Goal: Communication & Community: Answer question/provide support

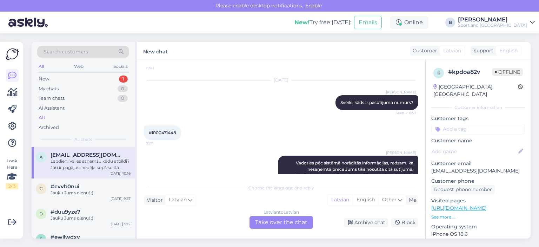
scroll to position [89, 0]
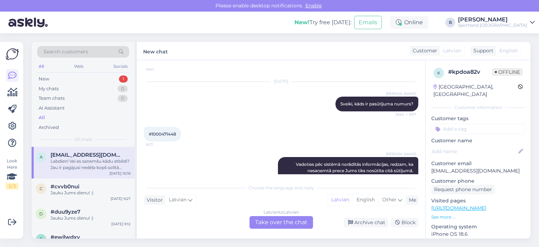
click at [173, 132] on span "#1000471448" at bounding box center [162, 133] width 27 height 5
copy div "1000471448 9:27"
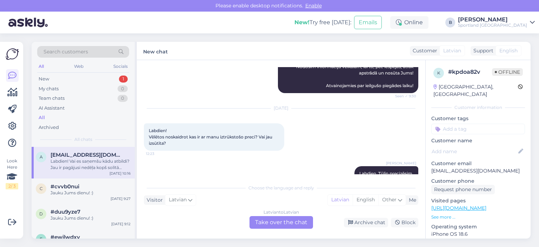
scroll to position [264, 0]
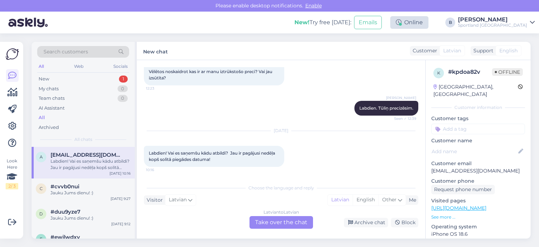
click at [428, 21] on div "Online" at bounding box center [409, 22] width 38 height 13
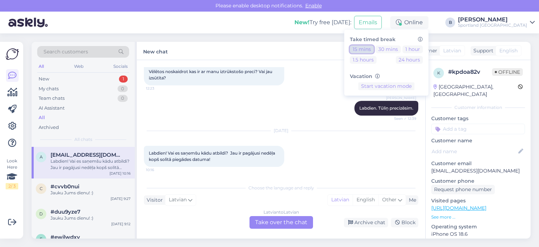
click at [374, 49] on button "15 mins" at bounding box center [362, 49] width 24 height 8
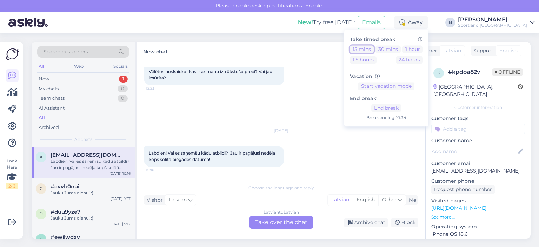
scroll to position [194, 0]
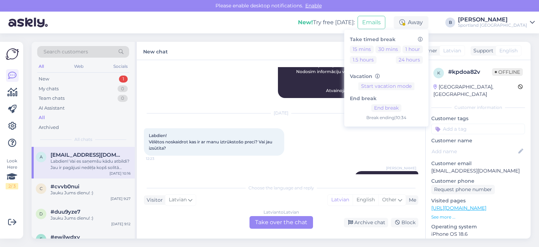
click at [312, 126] on div "[DATE] Labdien! Vēlētos noskaidrot kas ir ar manu iztrūkstošo preci? Vai jau iz…" at bounding box center [281, 135] width 274 height 58
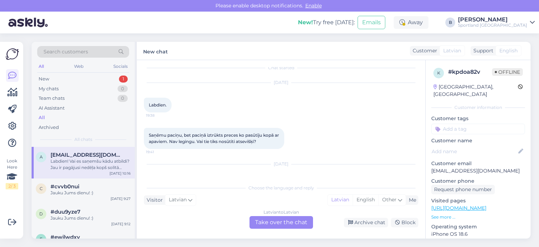
scroll to position [0, 0]
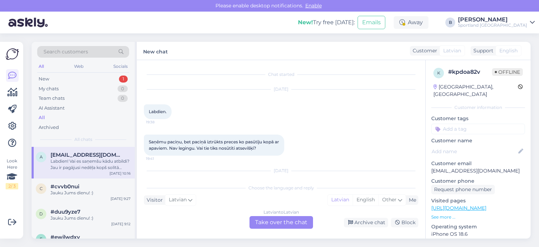
click at [296, 225] on div "Latvian to Latvian Take over the chat" at bounding box center [280, 222] width 63 height 13
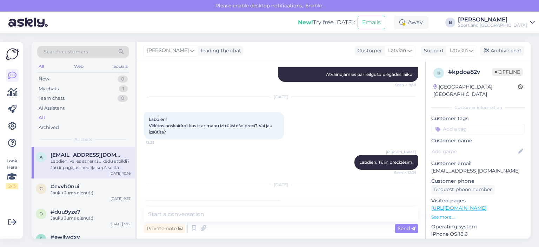
scroll to position [239, 0]
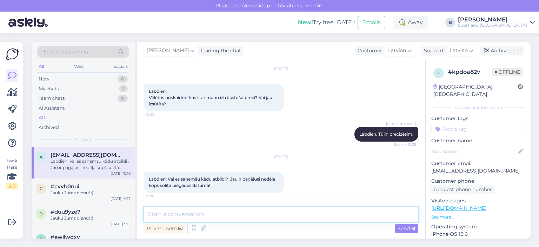
click at [288, 212] on textarea at bounding box center [281, 214] width 274 height 15
paste textarea "ADIDAS HYPERGLAM HIGH RISE"
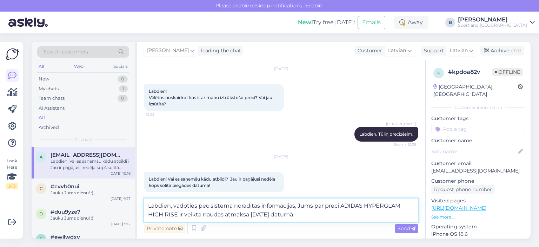
type textarea "Labdien, vadoties pēc sistēmā norādītās informācijas, Jums par preci ADIDAS HYP…"
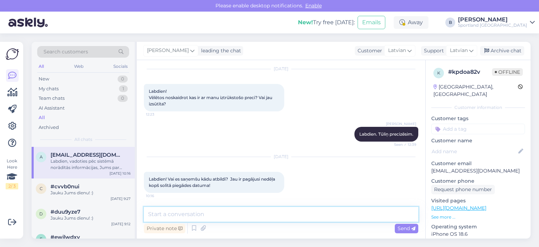
scroll to position [281, 0]
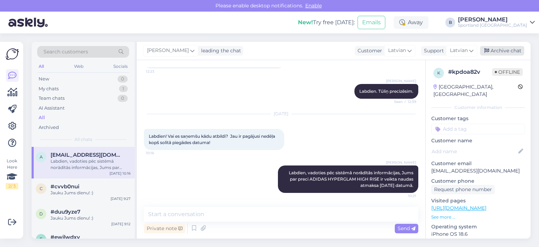
click at [491, 47] on div "Archive chat" at bounding box center [502, 50] width 44 height 9
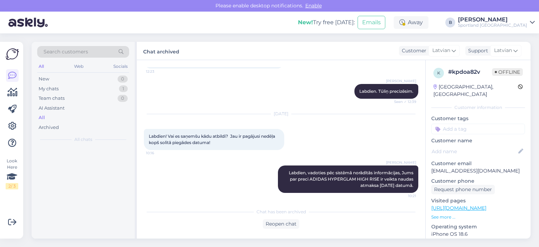
scroll to position [283, 0]
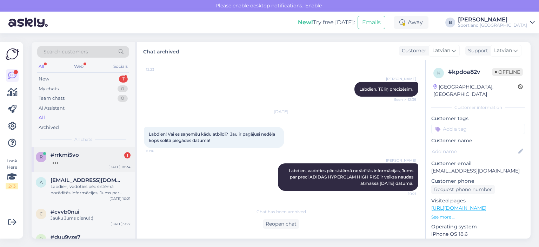
click at [93, 156] on div "#rrkmi5vo 1" at bounding box center [91, 155] width 80 height 6
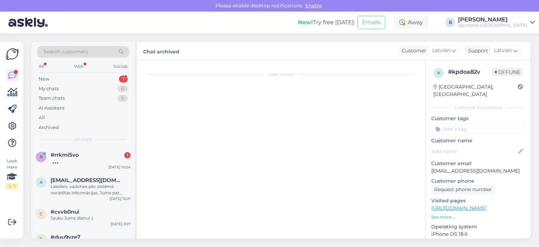
scroll to position [0, 0]
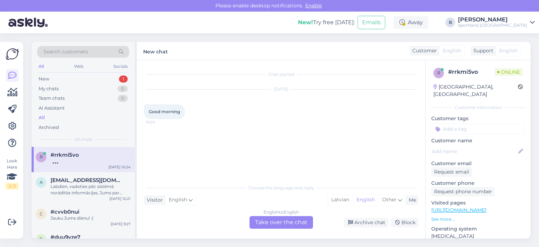
click at [275, 221] on div "English to English Take over the chat" at bounding box center [280, 222] width 63 height 13
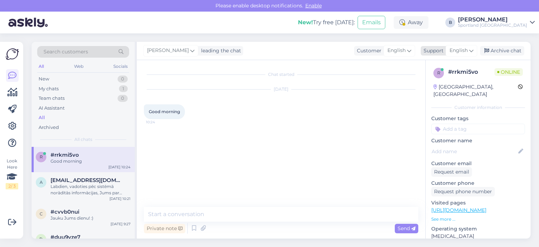
click at [461, 53] on span "English" at bounding box center [458, 51] width 18 height 8
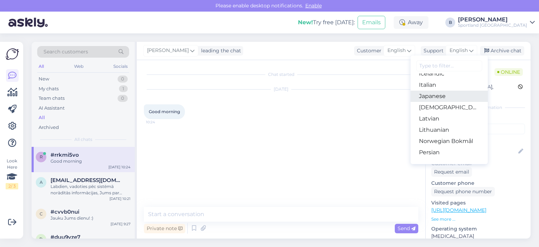
scroll to position [175, 0]
click at [438, 109] on link "Latvian" at bounding box center [448, 108] width 77 height 11
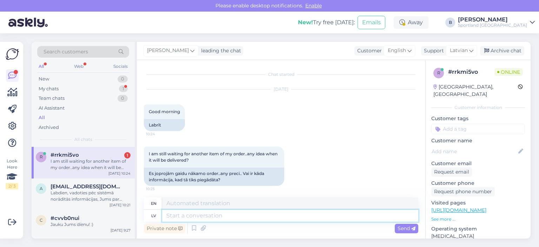
click at [267, 215] on textarea at bounding box center [290, 215] width 256 height 12
type textarea "Sveiki, k"
type textarea "Hello,"
type textarea "Sveiki, kāds ir"
type textarea "Hello, someone"
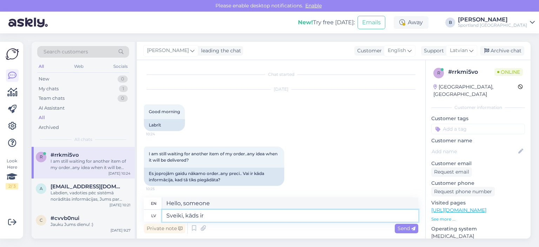
type textarea "Sveiki, kāds ir p"
type textarea "Hello, how are you?"
type textarea "Sveiki, kāds ir pasūtījuma n"
type textarea "Hello, what is the order?"
type textarea "Sveiki, kāds ir pasūtījuma numurs?"
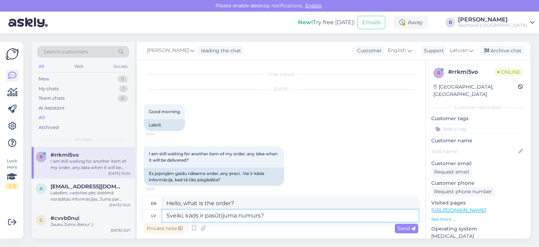
type textarea "Hello, what is the order number?"
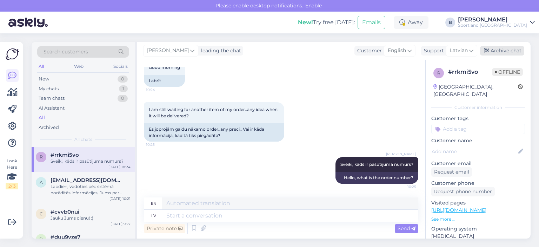
click at [493, 52] on div "Archive chat" at bounding box center [502, 50] width 44 height 9
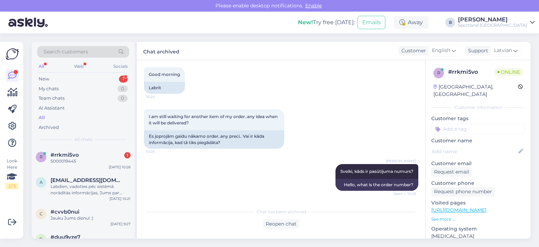
scroll to position [67, 0]
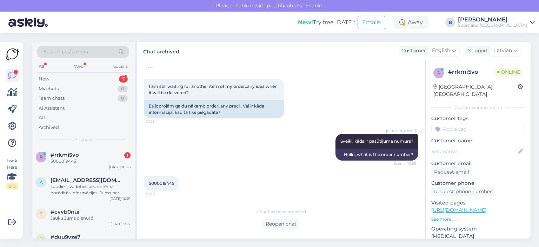
click at [154, 179] on div "5000019445 10:26" at bounding box center [161, 183] width 35 height 15
copy div "5000019445 10:26"
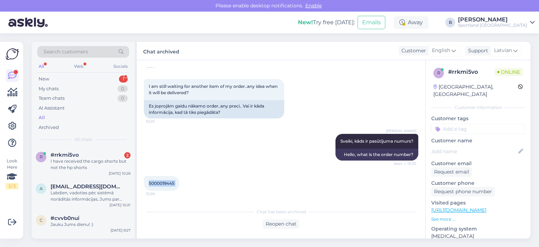
scroll to position [98, 0]
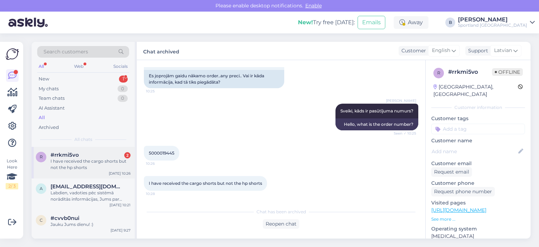
click at [82, 165] on div "I have received the cargo shorts but not the hp shorts" at bounding box center [91, 164] width 80 height 13
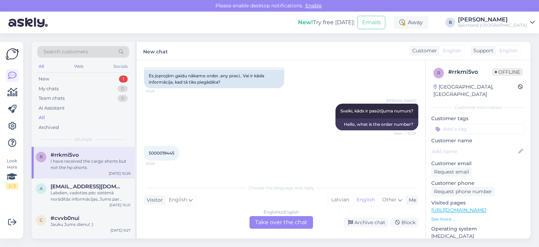
scroll to position [121, 0]
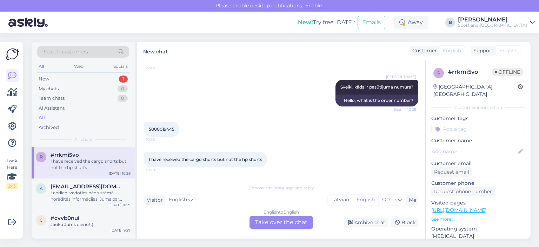
click at [289, 223] on div "English to English Take over the chat" at bounding box center [280, 222] width 63 height 13
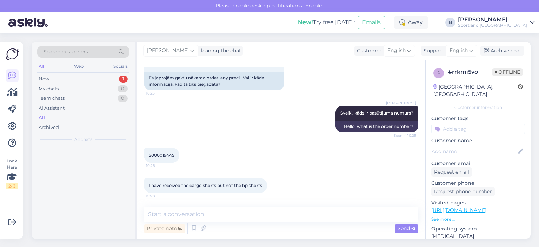
scroll to position [95, 0]
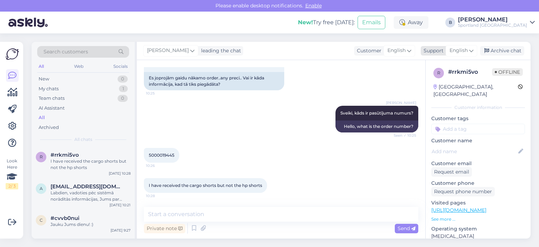
click at [452, 50] on span "English" at bounding box center [458, 51] width 18 height 8
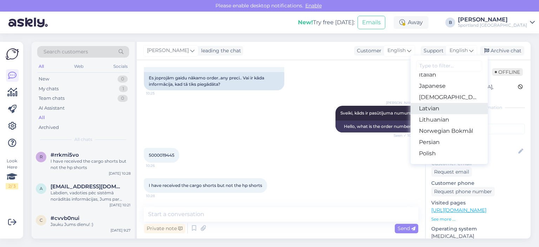
click at [436, 107] on link "Latvian" at bounding box center [448, 108] width 77 height 11
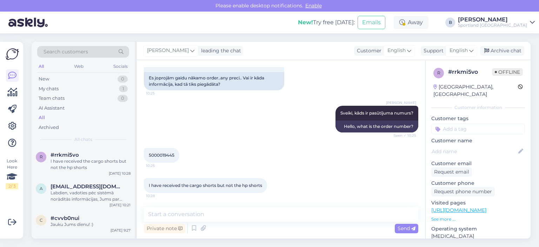
scroll to position [121, 0]
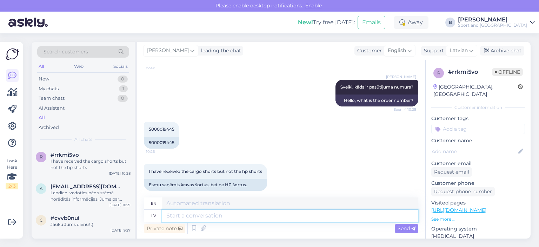
click at [286, 215] on textarea at bounding box center [290, 215] width 256 height 12
type textarea "Vadoties"
type textarea "Guided by"
type textarea "Vadoties pēc sistēmā"
type textarea "Guided by the system"
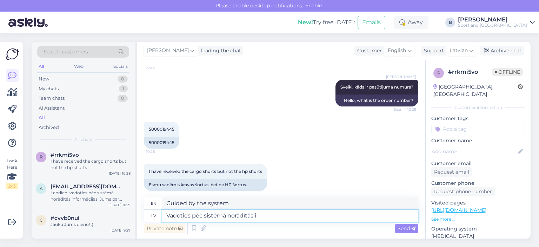
type textarea "Vadoties pēc sistēmā norādītās in"
type textarea "Based on what is specified in the system"
type textarea "Vadoties pēc sistēmā norādītās informācijas, re"
type textarea "Based on the information provided in the system,"
type textarea "Vadoties pēc sistēmā norādītās informācijas, redzam, ka"
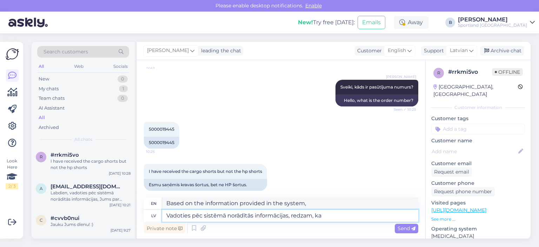
type textarea "Based on the information provided by the system, we see that"
type textarea "Vadoties pēc sistēmā norādītās informācijas, redzam, ka pa"
type textarea "Based on the information provided in the system, we see that"
type textarea "Vadoties pēc sistēmā norādītās informācijas, redzam, ka pasūtījums i"
type textarea "Based on the information provided in the system, we see that the order"
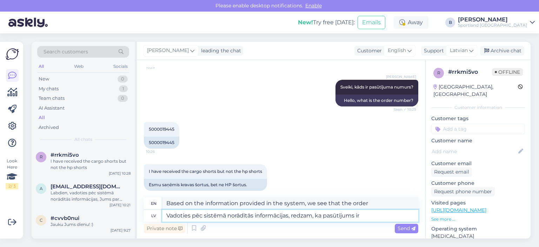
type textarea "Vadoties pēc sistēmā norādītās informācijas, redzam, ka pasūtījums ir"
type textarea "Based on the information provided in the system, we see that the order is"
type textarea "Vadoties pēc sistēmā norādītās informācijas, redzam, ka pasūtījums ir apstrādāt…"
type textarea "Based on the information provided in the system, we see that the order has been…"
type textarea "Vadoties pēc sistēmā norādītās informācijas, redzam, ka pasūtījums ir apstrādāt…"
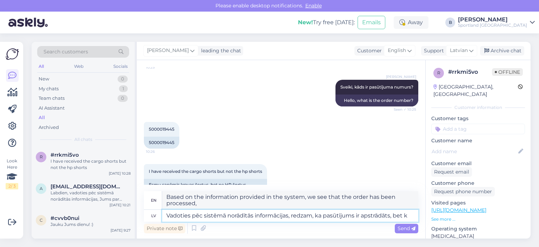
type textarea "Based on the information provided in the system, we see that the order has been…"
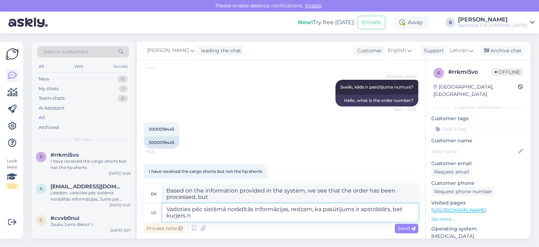
type textarea "Vadoties pēc sistēmā norādītās informācijas, redzam, ka pasūtījums ir apstrādāt…"
type textarea "Based on the information provided in the system, we see that the order has been…"
type textarea "Vadoties pēc sistēmā norādītās informācijas, redzam, ka pasūtījums ir apstrādāt…"
type textarea "Based on the information provided in the system, we see that the order has been…"
type textarea "Vadoties pēc sistēmā norādītās informācijas, redzam, ka pasūtījums ir apstrādāt…"
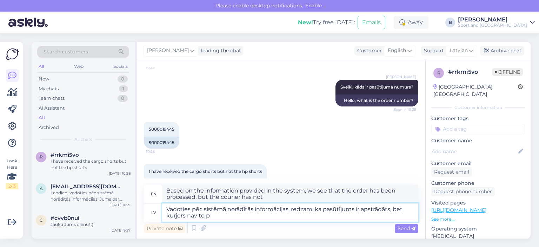
type textarea "Based on the information provided in the system, we see that the order has been…"
type textarea "Vadoties pēc sistēmā norādītās informācijas, redzam, ka pasūtījums ir apstrādāt…"
type textarea "Based on the information provided in the system, we see that the order has been…"
type textarea "Vadoties pēc sistēmā norādītās informācijas, redzam, ka pasūtījums ir apstrādāt…"
type textarea "Based on the information provided in the system, we see that the order has been…"
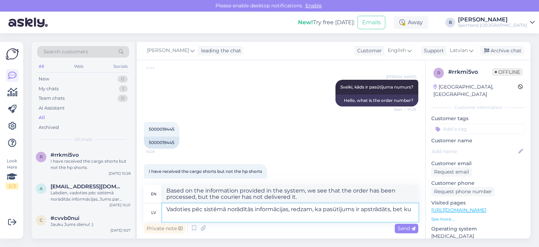
type textarea "Vadoties pēc sistēmā norādītās informācijas, redzam, ka pasūtījums ir apstrādāt…"
type textarea "Based on the information provided in the system, we see that the order has been…"
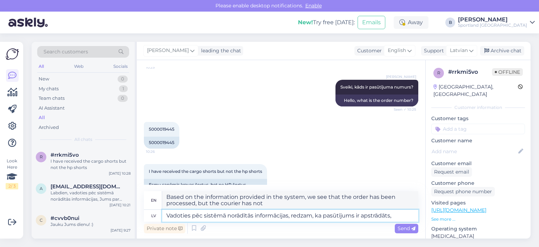
type textarea "Vadoties pēc sistēmā norādītās informācijas, redzam, ka pasūtījums ir apstrādāt…"
type textarea "Based on the information provided in the system, we see that the order has been…"
type textarea "Vadoties pēc sistēmā norādītās informācijas, redzam, ka pasūtījums ir apstrādāts"
type textarea "Based on the information provided in the system, we see that the order has been…"
type textarea "Vadoties pēc sistēmā norādītās informācijas, redzam, ka pasūtījum"
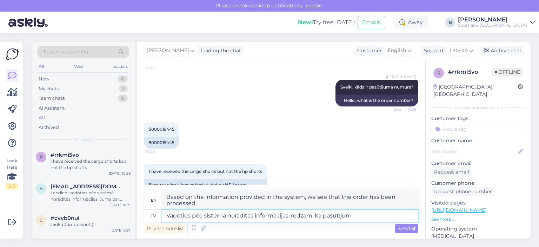
type textarea "Based on the information provided in the system, we see that the order is"
type textarea "Vadoties pēc sistēmā norādītās informācijas, redzam, ka pasū"
type textarea "Based on the information provided in the system, we see that the order"
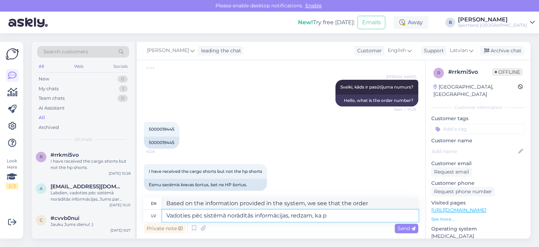
type textarea "Vadoties pēc sistēmā norādītās informācijas, redzam, ka"
type textarea "Based on the information provided in the system, we see that"
type textarea "Vadoties pēc sistēmā norādītās informācijas, redzam, ka jums i"
type textarea "Based on the information provided by the system, we see that you have"
type textarea "Vadoties pēc sistēmā norādītās informācijas, redzam, ka jums ir d"
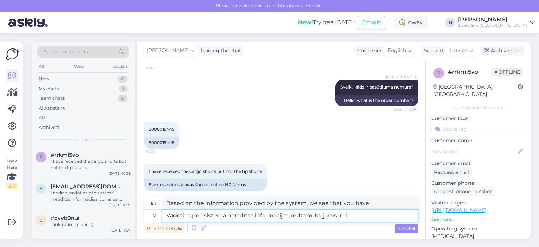
type textarea "Based on the information provided in the system, we see that you have"
type textarea "Vadoties pēc sistēmā norādītās informācijas, redzam, ka jums ir dalītais"
type textarea "Based on the information provided in the system, we see that you have a shared"
click at [371, 218] on textarea "Vadoties pēc sistēmā norādītās informācijas, redzam, ka jums ir dalītais" at bounding box center [290, 215] width 256 height 12
click at [367, 215] on textarea "Vadoties pēc sistēmā norādītās informācijas, redzam, ka jums ir dalītais" at bounding box center [290, 215] width 256 height 12
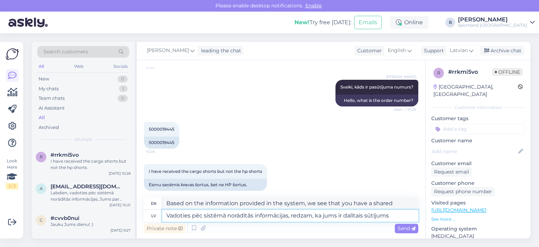
type textarea "Vadoties pēc sistēmā norādītās informācijas, redzam, ka jums ir dalītais sūtīju…"
type textarea "Based on the information provided in the system, we see that you have a split s…"
type textarea "Vadoties pēc sistēmā norādītās informācijas, redzam, ka jums ir dalītais sūtīju…"
type textarea "Based on the information provided in the system, we see that you have a split s…"
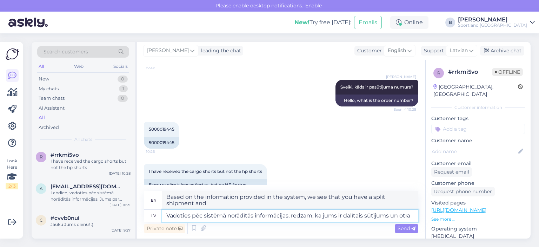
type textarea "Vadoties pēc sistēmā norādītās informācijas, redzam, ka jums ir dalītais sūtīju…"
type textarea "Based on the information provided in the system, we see that you have a split s…"
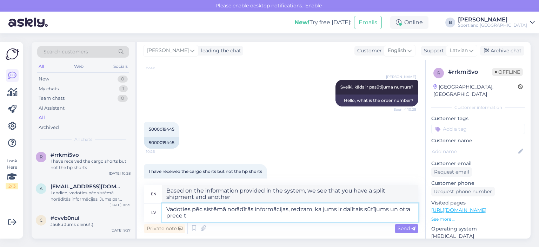
type textarea "Vadoties pēc sistēmā norādītās informācijas, redzam, ka jums ir dalītais sūtīju…"
type textarea "Based on the information provided in the system, we see that you have a split s…"
type textarea "Vadoties pēc sistēmā norādītās informācijas, redzam, ka jums ir dalītais sūtīju…"
type textarea "Based on the information provided in the system, we see that you have a split s…"
type textarea "Vadoties pēc sistēmā norādītās informācijas, redzam, ka jums ir dalītais sūtīju…"
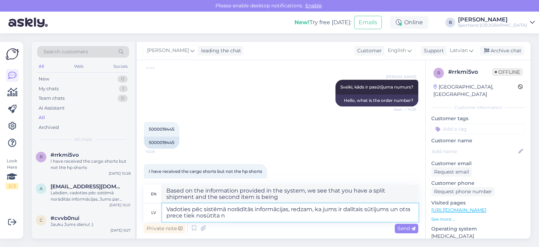
type textarea "Based on the information provided in the system, we see that you have a split s…"
type textarea "Vadoties pēc sistēmā norādītās informācijas, redzam, ka jums ir dalītais sūtīju…"
type textarea "Based on the information provided in the system, we see that you have a split s…"
type textarea "Vadoties pēc sistēmā norādītās informācijas, redzam, ka jums ir dalītais sūtīju…"
type textarea "Based on the information provided in the system, we see that you have a split s…"
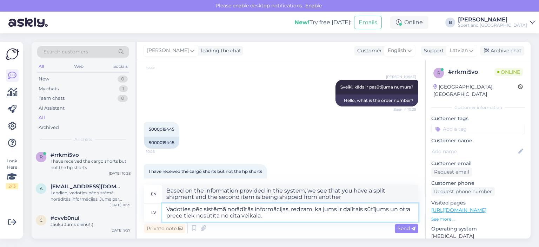
type textarea "Vadoties pēc sistēmā norādītās informācijas, redzam, ka jums ir dalītais sūtīju…"
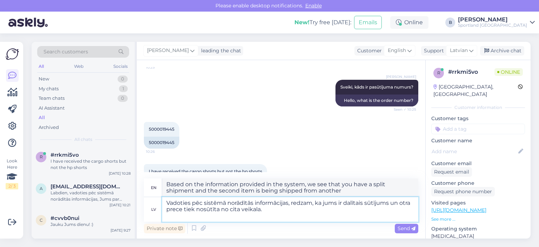
type textarea "Based on the information provided in the system, we see that you have a split s…"
type textarea "Vadoties pēc sistēmā norādītās informācijas, redzam, ka jums ir dalītais sūtīju…"
type textarea "Based on the information provided in the system, we see that you have a split s…"
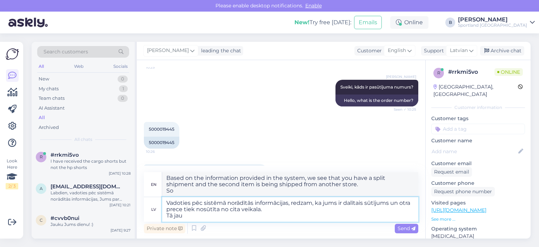
type textarea "Vadoties pēc sistēmā norādītās informācijas, redzam, ka jums ir dalītais sūtīju…"
type textarea "Based on the information provided in the system, we see that you have a split s…"
type textarea "Vadoties pēc sistēmā norādītās informācijas, redzam, ka jums ir dalītais sūtīju…"
type textarea "Based on the information provided in the system, we see that you have a split s…"
type textarea "Vadoties pēc sistēmā norādītās informācijas, redzam, ka jums ir dalītais sūtīju…"
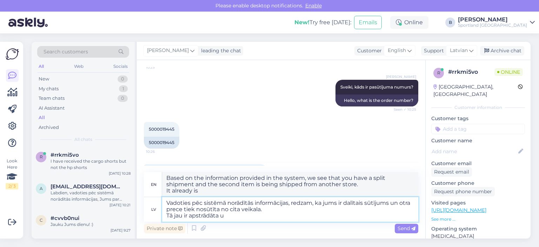
type textarea "Based on the information provided in the system, we see that you have a split s…"
type textarea "Vadoties pēc sistēmā norādītās informācijas, redzam, ka jums ir dalītais sūtīju…"
type textarea "Based on the information provided in the system, we see that you have a split s…"
type textarea "Vadoties pēc sistēmā norādītās informācijas, redzam, ka jums ir dalītais sūtīju…"
type textarea "Based on the information provided in the system, we see that you have a split s…"
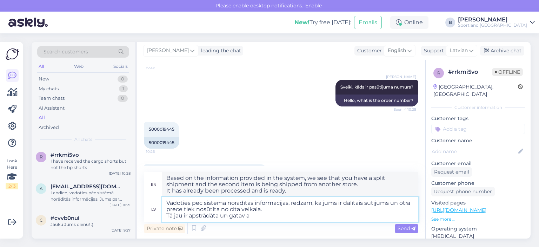
type textarea "Vadoties pēc sistēmā norādītās informācijas, redzam, ka jums ir dalītais sūtīju…"
type textarea "Based on the information provided in the system, we see that you have a split s…"
type textarea "Vadoties pēc sistēmā norādītās informācijas, redzam, ka jums ir dalītais sūtīju…"
type textarea "Based on the information provided in the system, we see that you have a split s…"
type textarea "Vadoties pēc sistēmā norādītās informācijas, redzam, ka jums ir dalītais sūtīju…"
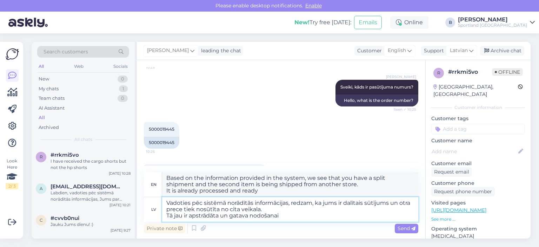
type textarea "Based on the information provided in the system, we see that you have a split s…"
type textarea "Vadoties pēc sistēmā norādītās informācijas, redzam, ka jums ir dalītais sūtīju…"
type textarea "Based on the information provided in the system, we see that you have a split s…"
type textarea "Vadoties pēc sistēmā norādītās informācijas, redzam, ka jums ir dalītais sūtīju…"
type textarea "Based on the information provided in the system, we see that you have a split s…"
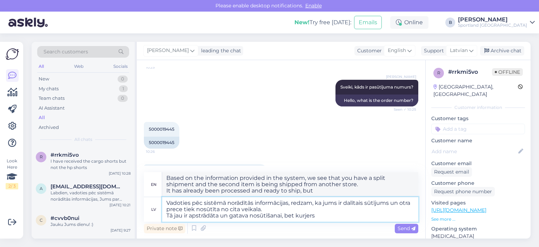
type textarea "Vadoties pēc sistēmā norādītās informācijas, redzam, ka jums ir dalītais sūtīju…"
type textarea "Based on the information provided in the system, we see that you have a split s…"
type textarea "Vadoties pēc sistēmā norādītās informācijas, redzam, ka jums ir dalītais sūtīju…"
type textarea "Based on the information provided in the system, we see that you have a split s…"
type textarea "Vadoties pēc sistēmā norādītās informācijas, redzam, ka jums ir dalītais sūtīju…"
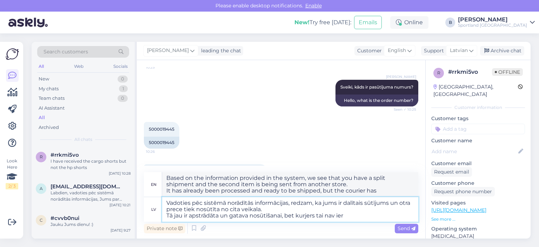
type textarea "Based on the information provided in the system, we see that you have a split s…"
type textarea "Vadoties pēc sistēmā norādītās informācijas, redzam, ka jums ir dalītais sūtīju…"
type textarea "Based on the information provided in the system, we see that you have a split s…"
type textarea "Vadoties pēc sistēmā norādītās informācijas, redzam, ka jums ir dalītais sūtīju…"
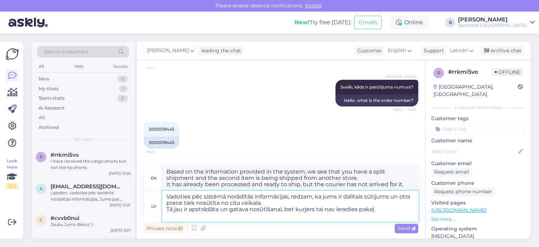
type textarea "Based on the information provided in the system, we see that you have a split s…"
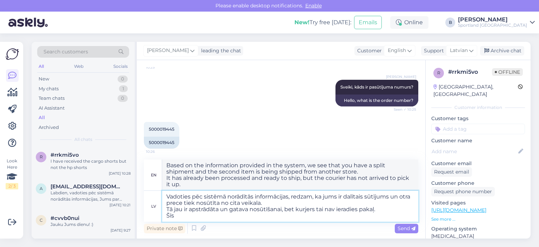
type textarea "Vadoties pēc sistēmā norādītās informācijas, redzam, ka jums ir dalītais sūtīju…"
type textarea "Based on the information provided in the system, we see that you have a split s…"
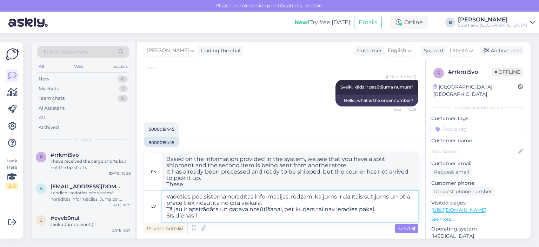
type textarea "Vadoties pēc sistēmā norādītās informācijas, redzam, ka jums ir dalītais sūtīju…"
type textarea "Based on the information provided in the system, we see that you have a split s…"
type textarea "Vadoties pēc sistēmā norādītās informācijas, redzam, ka jums ir dalītais sūtīju…"
type textarea "Based on the information provided in the system, we see that you have a split s…"
type textarea "Vadoties pēc sistēmā norādītās informācijas, redzam, ka jums ir dalītais sūtīju…"
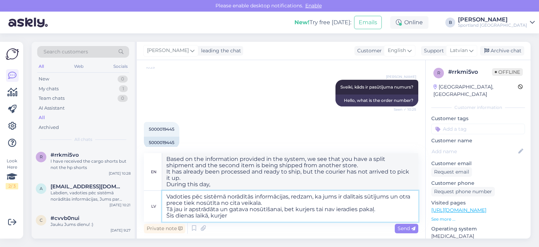
type textarea "Based on the information provided in the system, we see that you have a split s…"
type textarea "Vadoties pēc sistēmā norādītās informācijas, redzam, ka jums ir dalītais sūtīju…"
type textarea "Based on the information provided in the system, we see that you have a split s…"
type textarea "Vadoties pēc sistēmā norādītās informācijas, redzam, ka jums ir dalītais sūtīju…"
type textarea "Based on the information provided in the system, we see that you have a split s…"
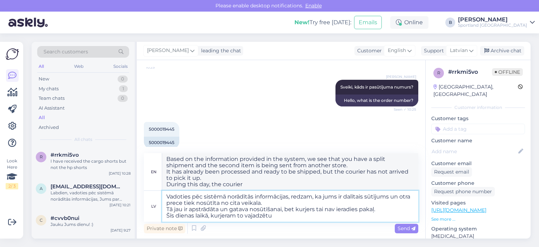
type textarea "Vadoties pēc sistēmā norādītās informācijas, redzam, ka jums ir dalītais sūtīju…"
type textarea "Based on the information provided in the system, we see that you have a split s…"
type textarea "Vadoties pēc sistēmā norādītās informācijas, redzam, ka jums ir dalītais sūtīju…"
type textarea "Based on the information provided in the system, we see that you have a split s…"
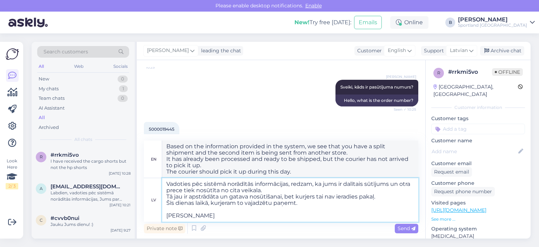
type textarea "Vadoties pēc sistēmā norādītās informācijas, redzam, ka jums ir dalītais sūtīju…"
type textarea "Based on the information provided in the system, we see that you have a split s…"
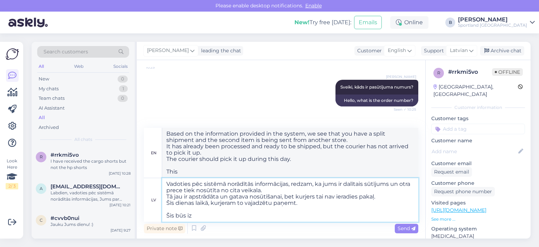
type textarea "Vadoties pēc sistēmā norādītās informācijas, redzam, ka jums ir dalītais sūtīju…"
type textarea "Based on the information provided in the system, we see that you have a split s…"
type textarea "Vadoties pēc sistēmā norādītās informācijas, redzam, ka jums ir dalītais sūtīju…"
type textarea "Based on the information provided in the system, we see that you have a split s…"
type textarea "Vadoties pēc sistēmā norādītās informācijas, redzam, ka jums ir dalītais sūtīju…"
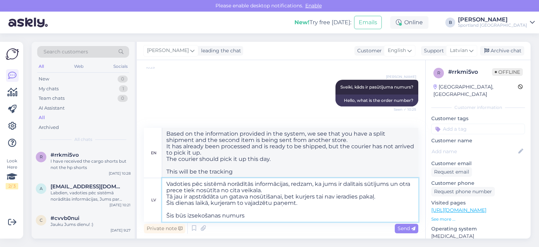
type textarea "Based on the information provided in the system, we see that you have a split s…"
type textarea "Vadoties pēc sistēmā norādītās informācijas, redzam, ka jums ir dalītais sūtīju…"
type textarea "Based on the information provided in the system, we see that you have a split s…"
paste textarea "JD01 4600 0122 5570 8130"
type textarea "Vadoties pēc sistēmā norādītās informācijas, redzam, ka jums ir dalītais sūtīju…"
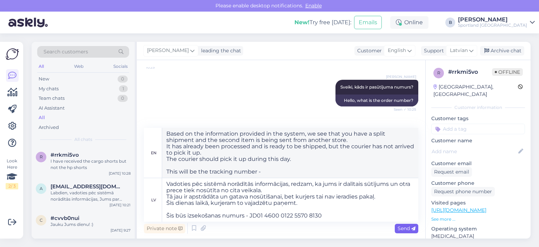
click at [407, 227] on span "Send" at bounding box center [406, 228] width 18 height 6
type textarea "Based on the information provided in the system, we see that you have a split s…"
click at [408, 229] on span "Send" at bounding box center [406, 228] width 18 height 6
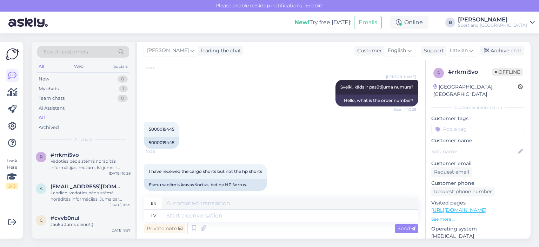
scroll to position [259, 0]
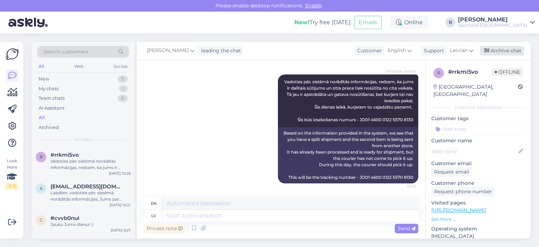
click at [504, 50] on div "Archive chat" at bounding box center [502, 50] width 44 height 9
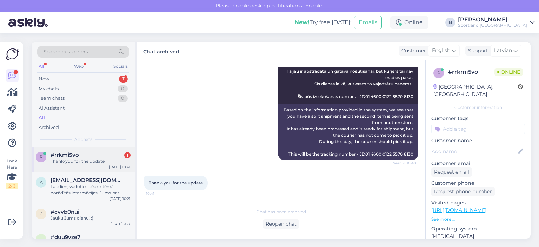
click at [85, 161] on div "Thank-you for the update" at bounding box center [91, 161] width 80 height 6
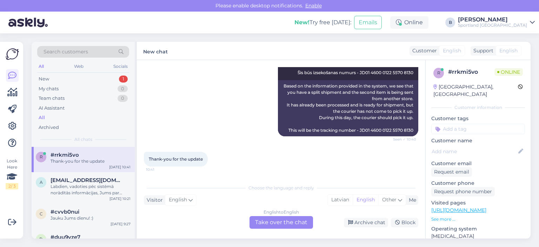
click at [276, 220] on div "English to English Take over the chat" at bounding box center [280, 222] width 63 height 13
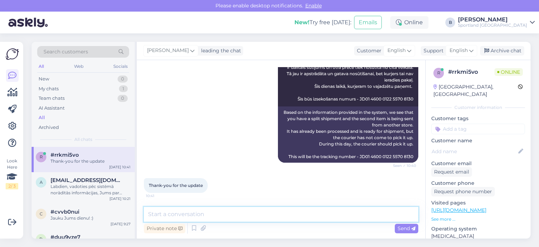
click at [284, 217] on textarea at bounding box center [281, 214] width 274 height 15
click at [452, 50] on span "English" at bounding box center [458, 51] width 18 height 8
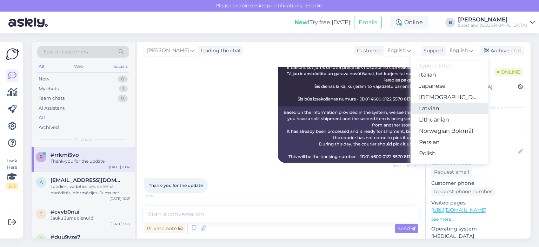
click at [434, 108] on link "Latvian" at bounding box center [448, 108] width 77 height 11
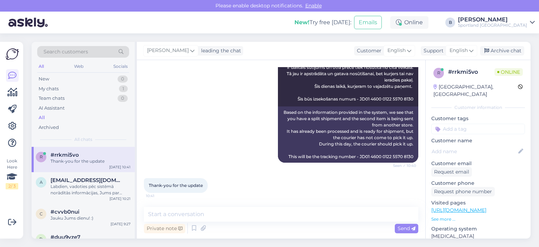
scroll to position [301, 0]
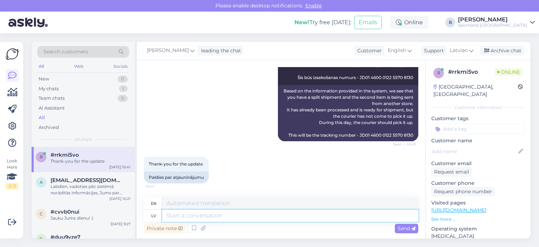
click at [250, 214] on textarea at bounding box center [290, 215] width 256 height 12
type textarea "[PERSON_NAME]"
type textarea "Nice"
type textarea "[PERSON_NAME] die"
type textarea "Nice to meet you"
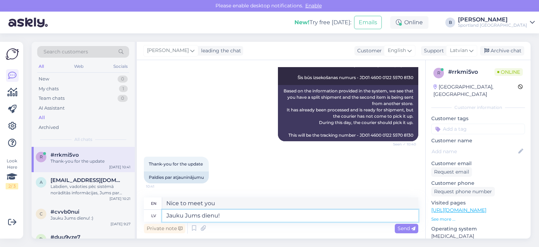
type textarea "Jauku Jums dienu!"
type textarea "Have a nice day!"
type textarea "Jauku Jums dienu!"
click at [397, 228] on span "Send" at bounding box center [406, 228] width 18 height 6
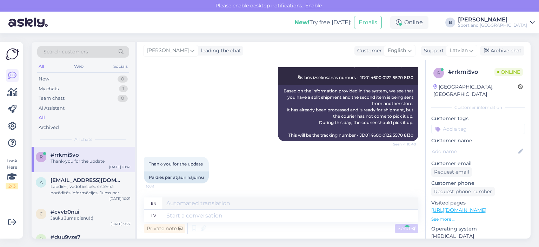
scroll to position [343, 0]
